Goal: Task Accomplishment & Management: Manage account settings

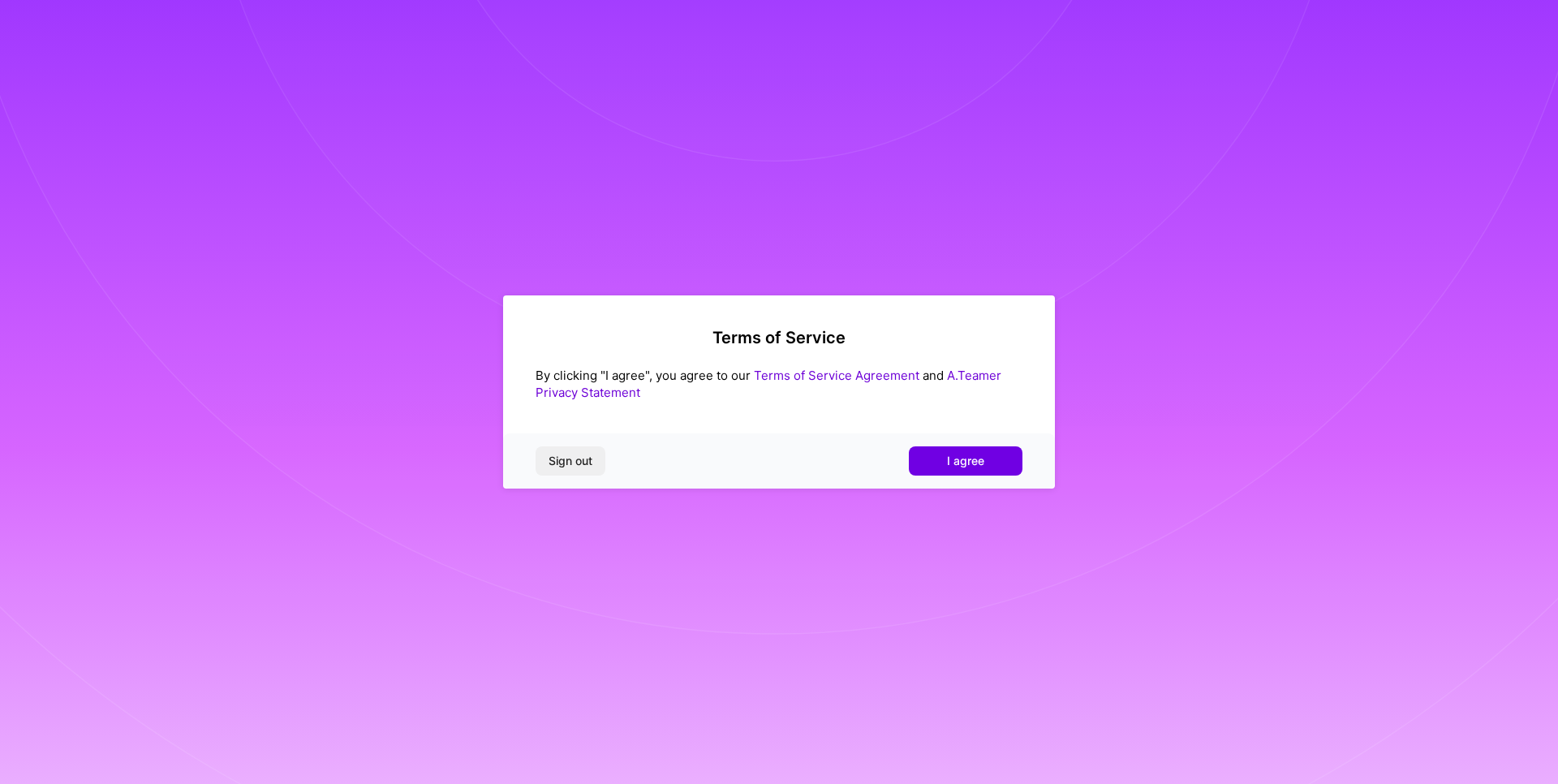
click at [968, 380] on link "A.Teamer Privacy Statement" at bounding box center [769, 384] width 466 height 33
click at [571, 468] on span "Sign out" at bounding box center [570, 461] width 43 height 16
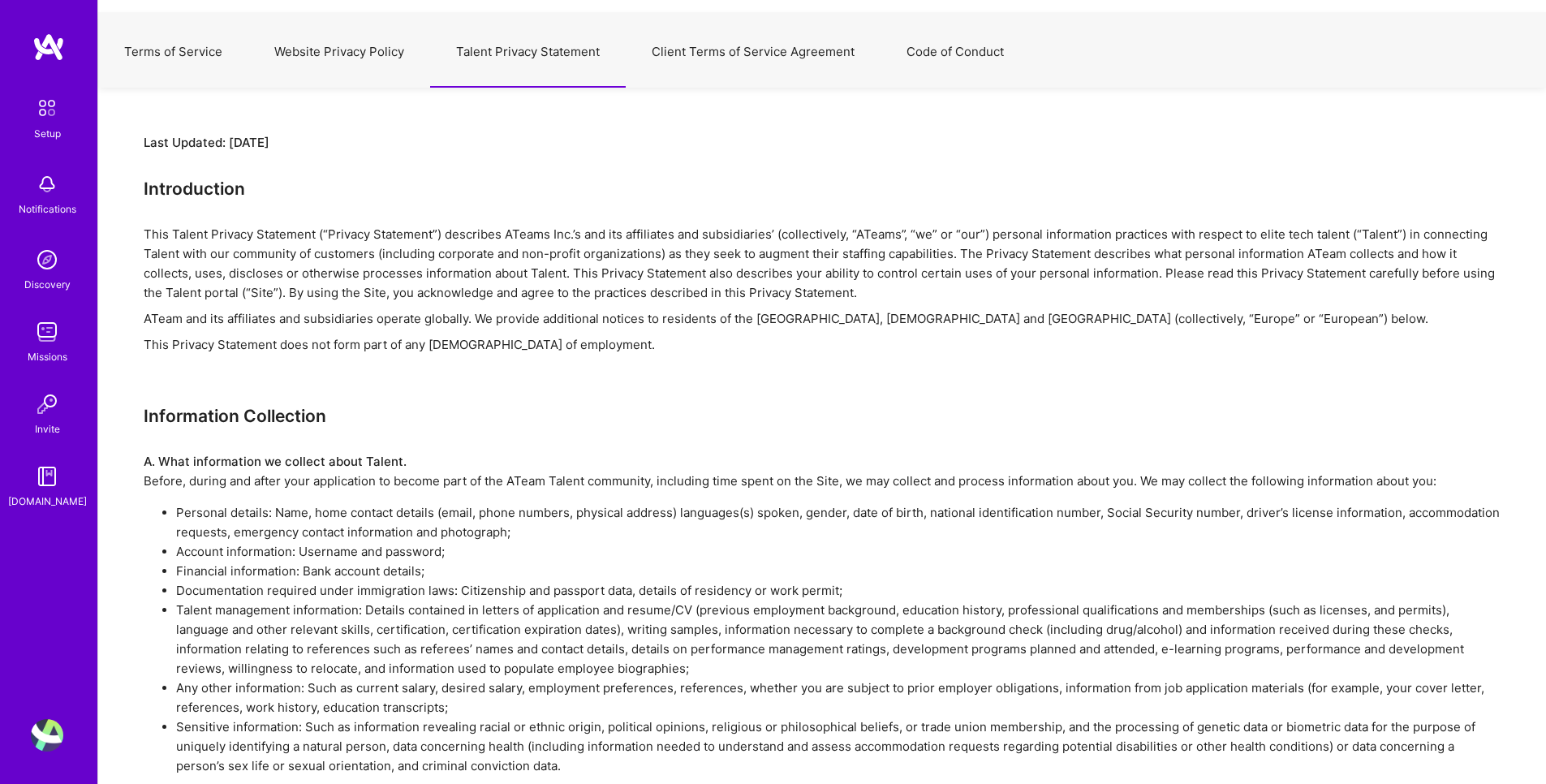
scroll to position [98, 0]
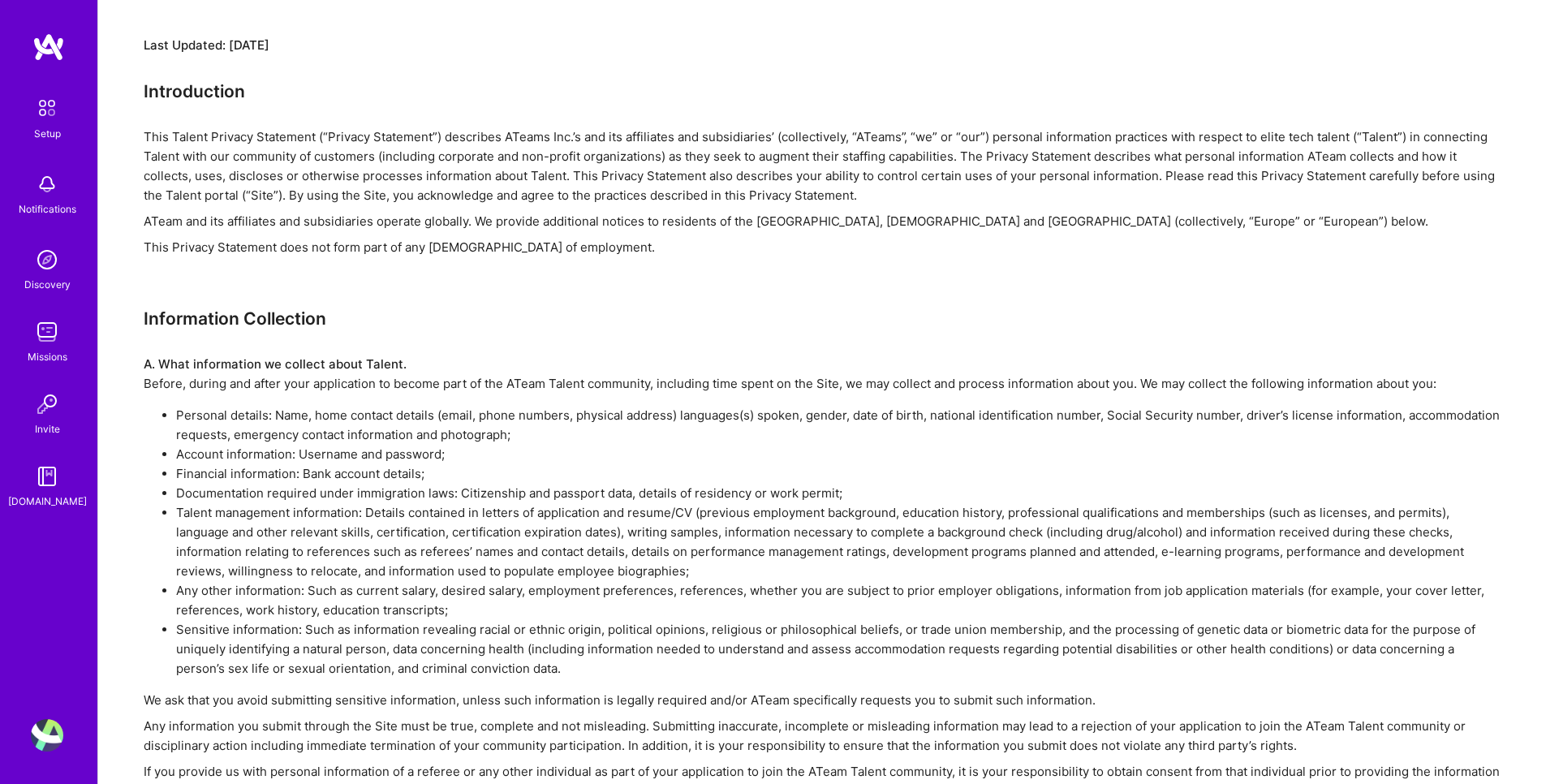
click at [275, 495] on li "Documentation required under immigration laws: Citizenship and passport data, d…" at bounding box center [837, 493] width 1324 height 19
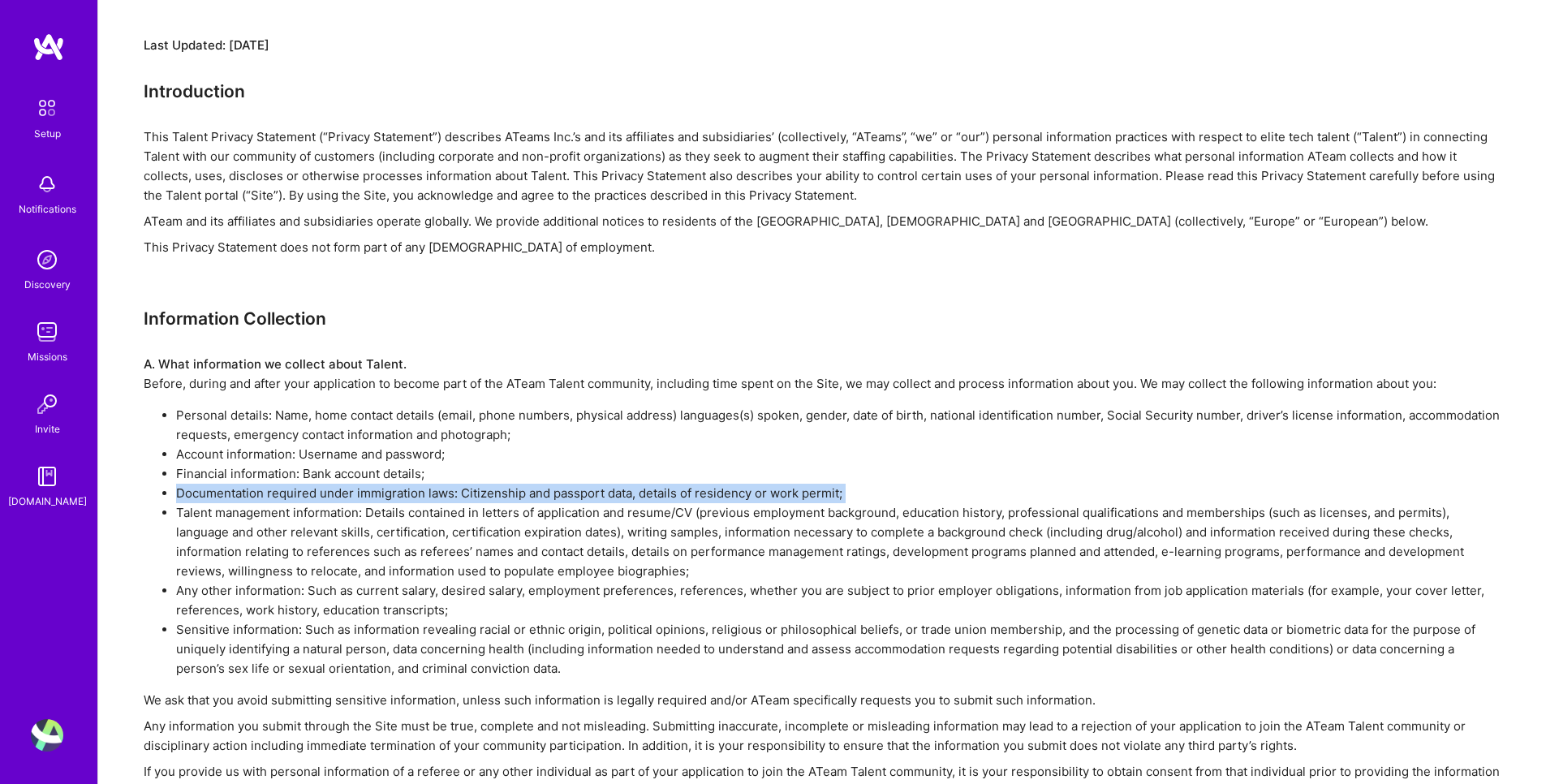
click at [275, 495] on li "Documentation required under immigration laws: Citizenship and passport data, d…" at bounding box center [837, 493] width 1324 height 19
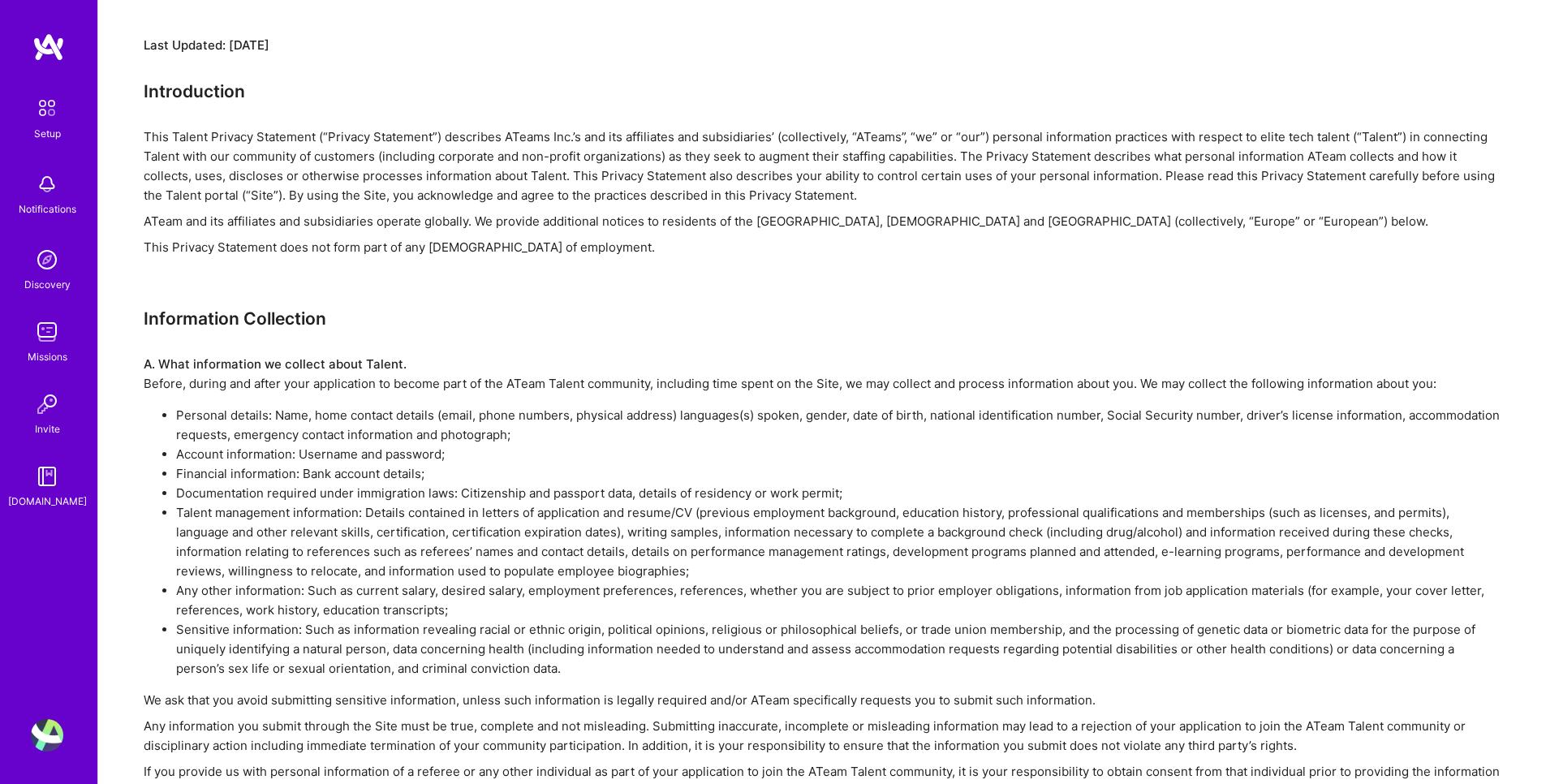
click at [280, 516] on li "Talent management information: Details contained in letters of application and …" at bounding box center [837, 542] width 1324 height 78
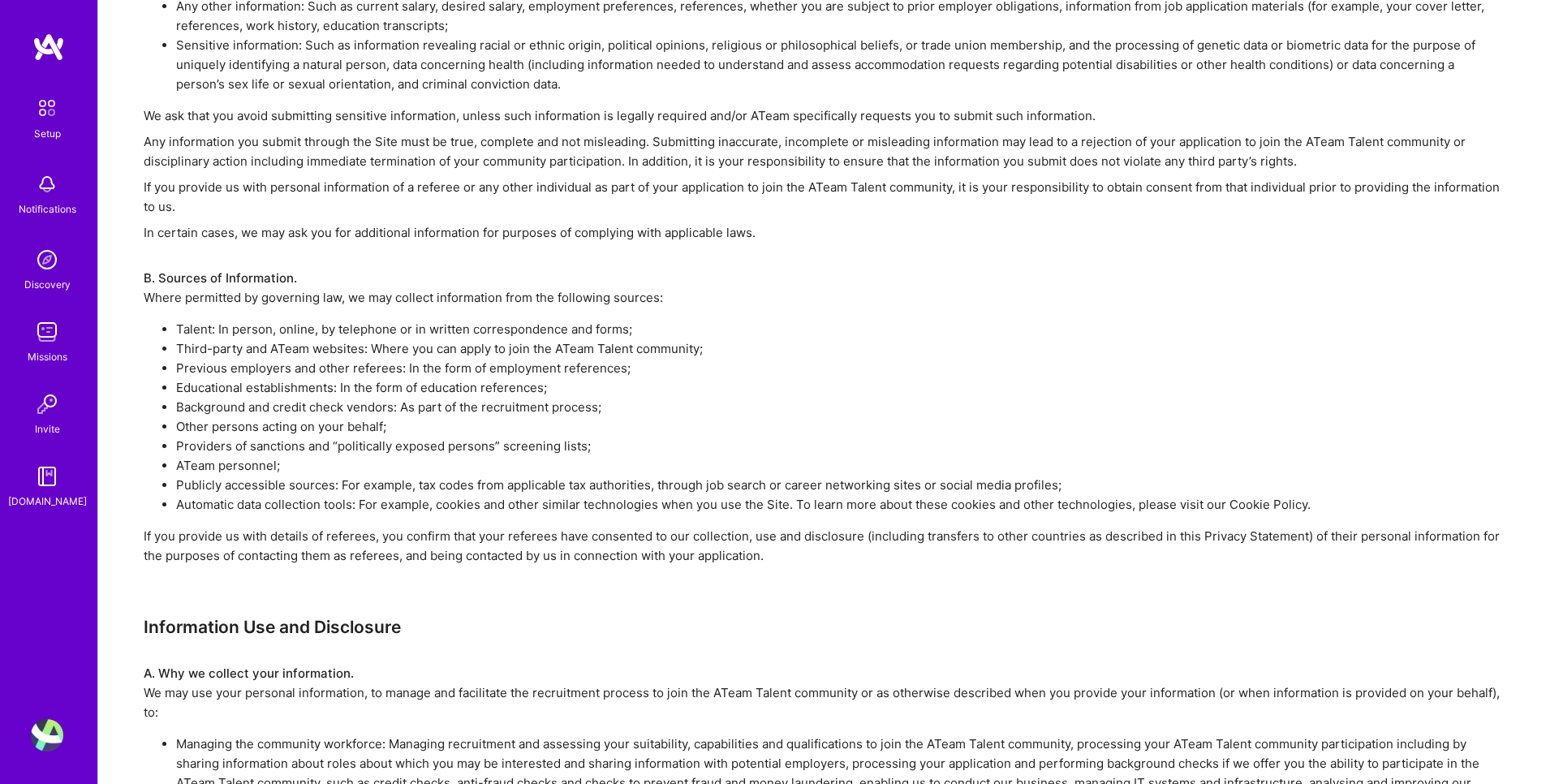
scroll to position [0, 0]
